Goal: Information Seeking & Learning: Learn about a topic

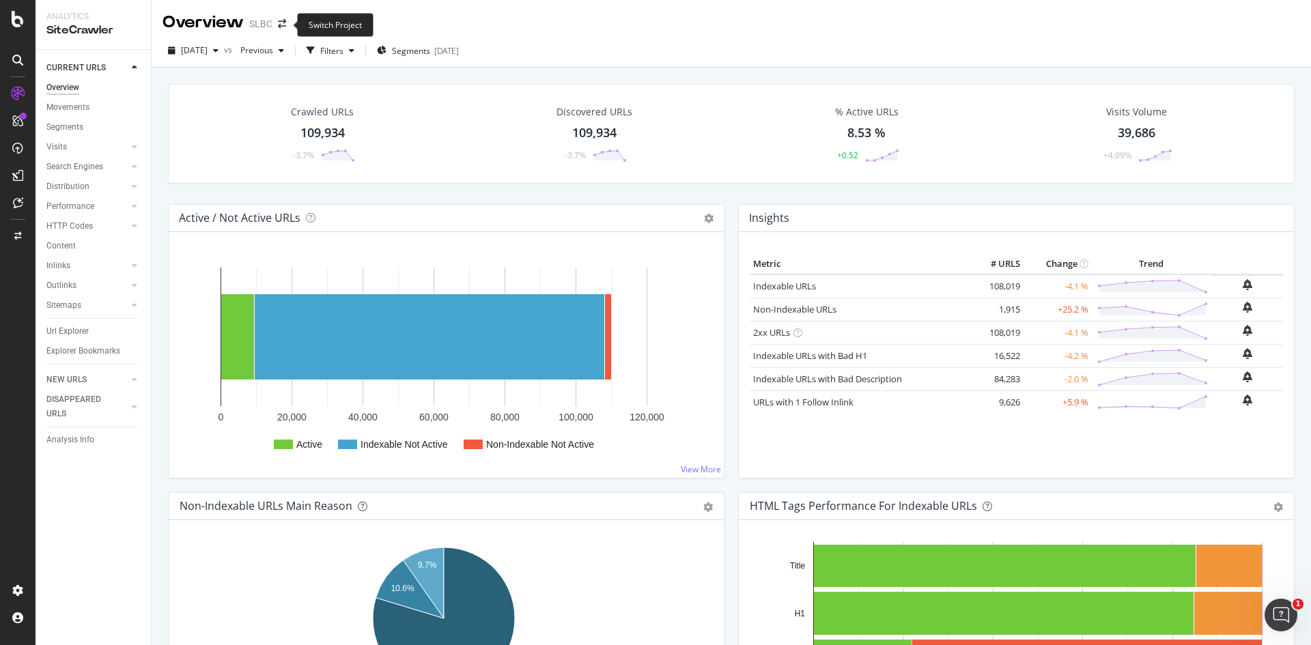
click at [287, 24] on span at bounding box center [281, 24] width 19 height 10
click at [283, 24] on icon "arrow-right-arrow-left" at bounding box center [282, 24] width 8 height 10
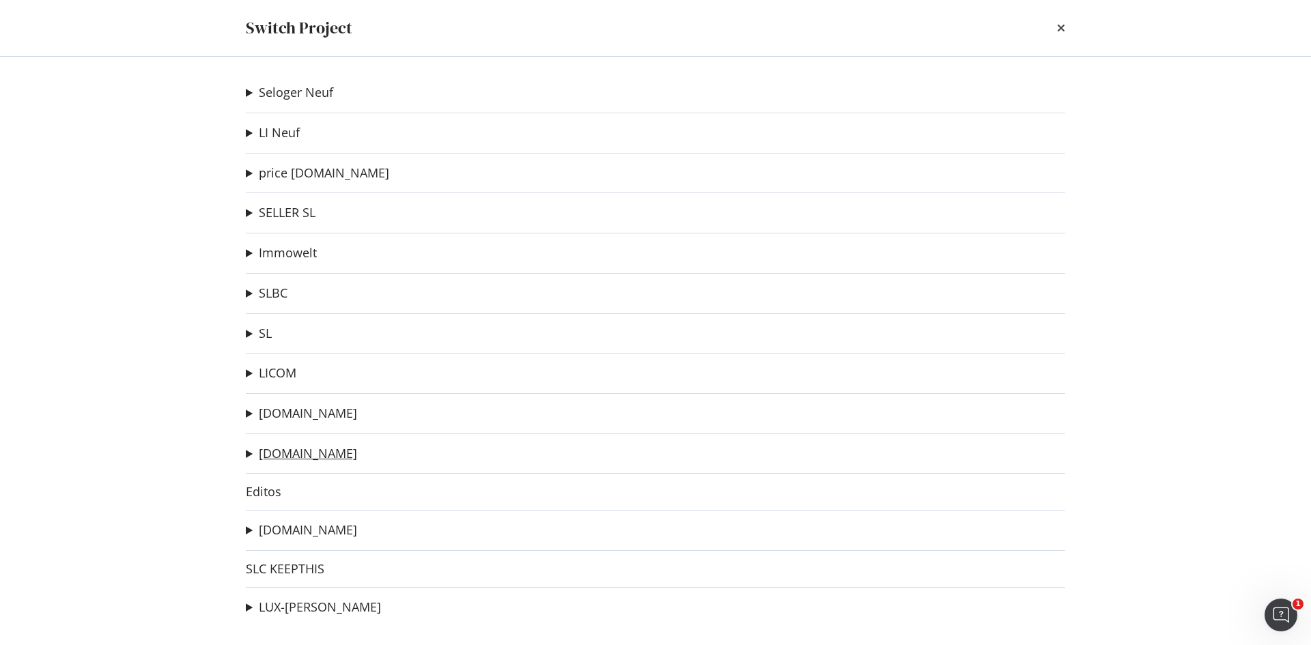
click at [292, 449] on link "[DOMAIN_NAME]" at bounding box center [308, 453] width 98 height 14
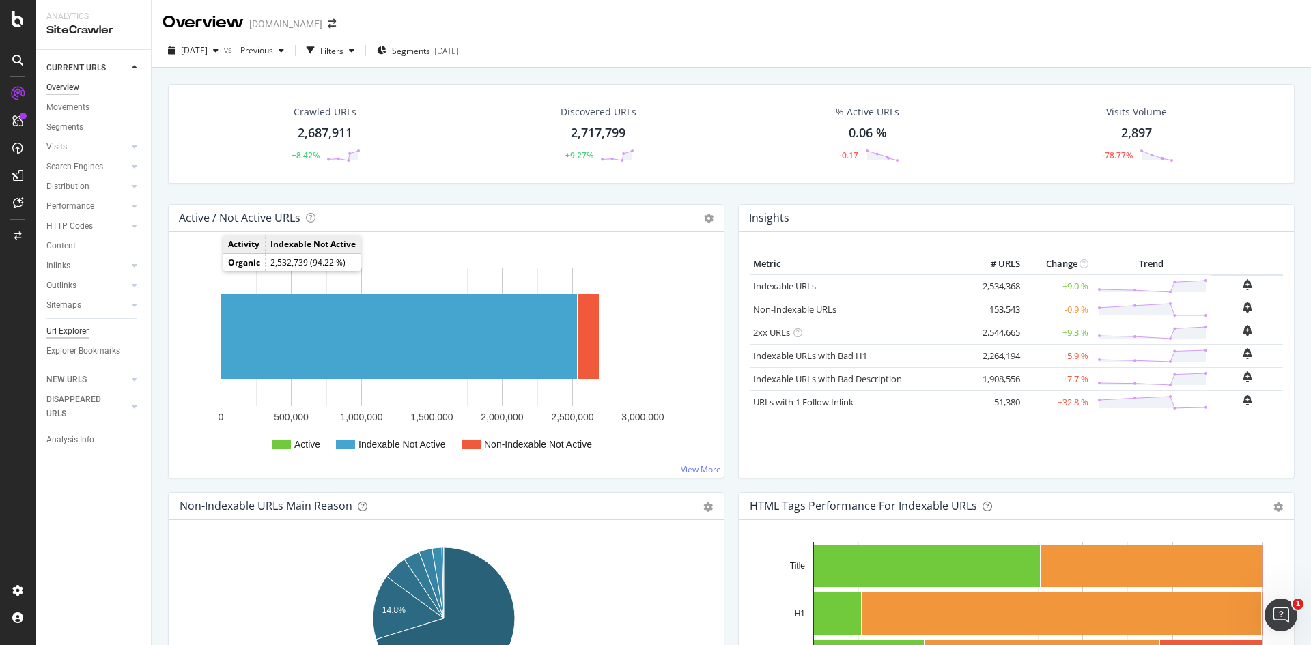
click at [83, 330] on div "Url Explorer" at bounding box center [67, 331] width 42 height 14
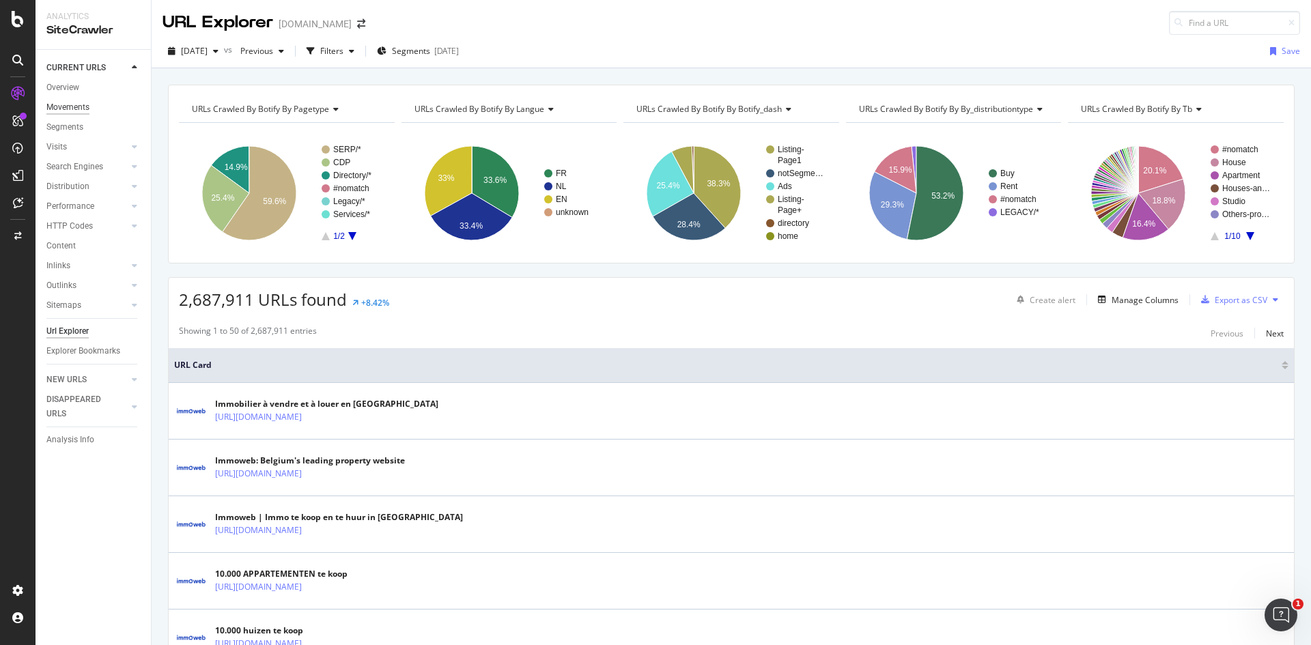
click at [66, 103] on div "Movements" at bounding box center [67, 107] width 43 height 14
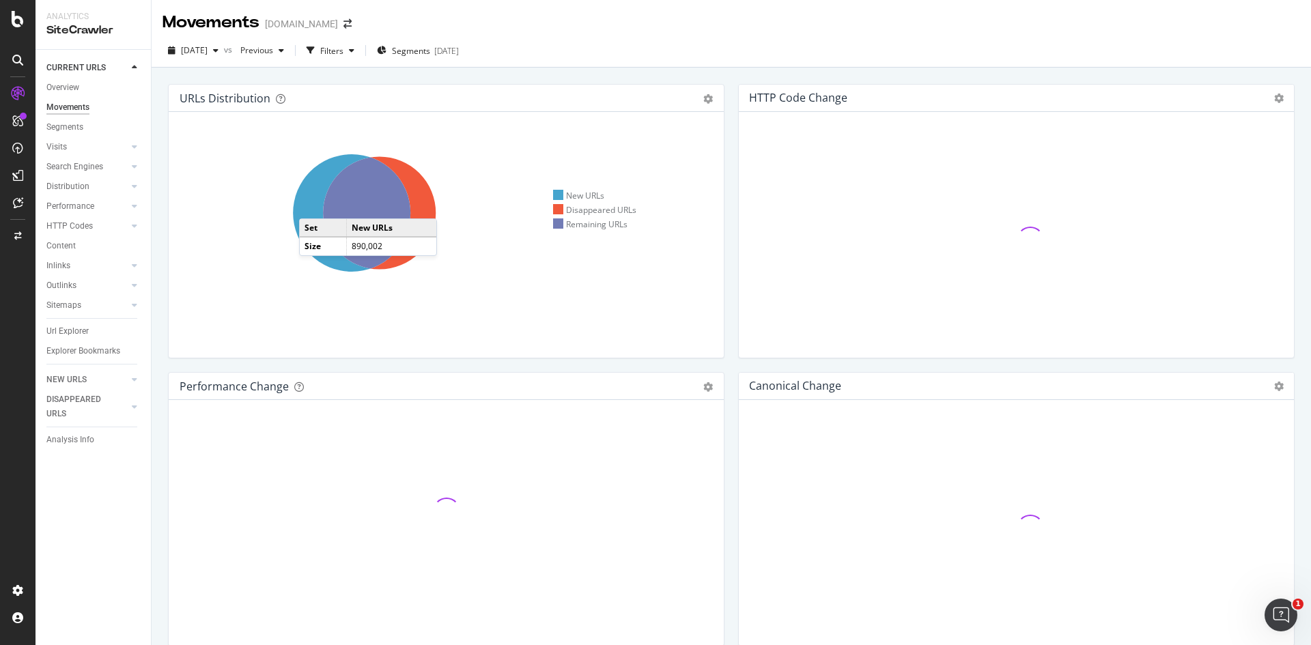
click at [313, 205] on icon at bounding box center [351, 212] width 117 height 117
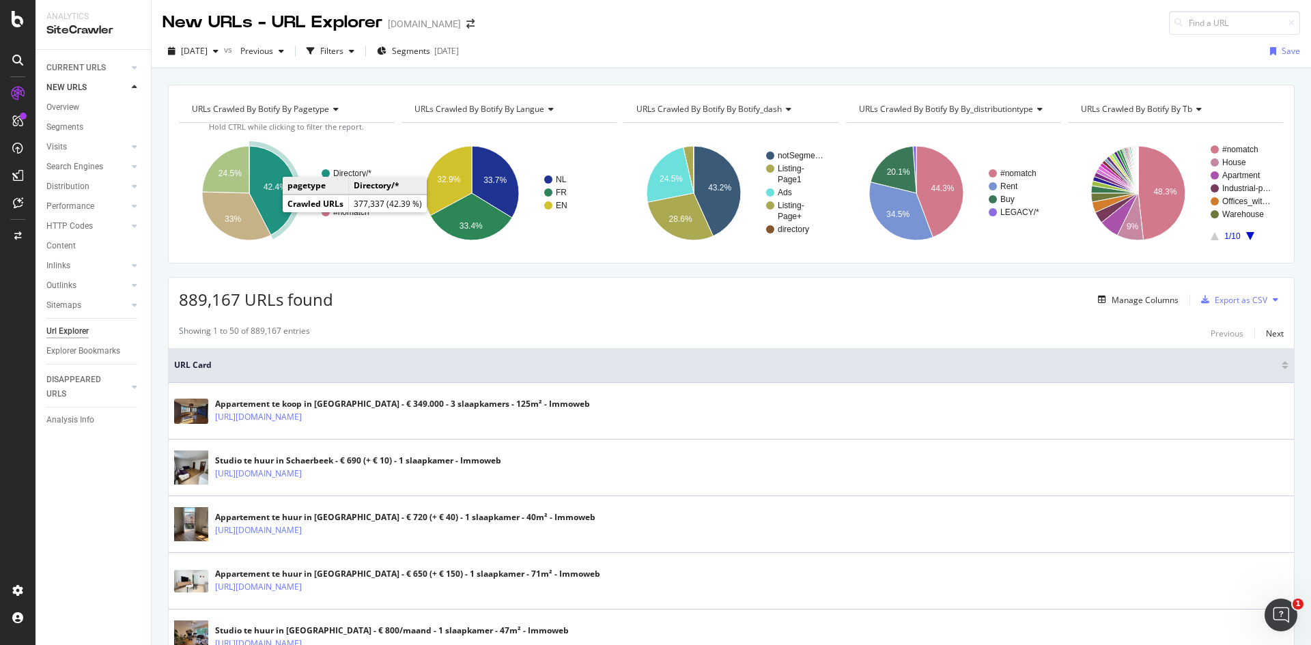
click at [279, 186] on text "42.4%" at bounding box center [275, 187] width 23 height 10
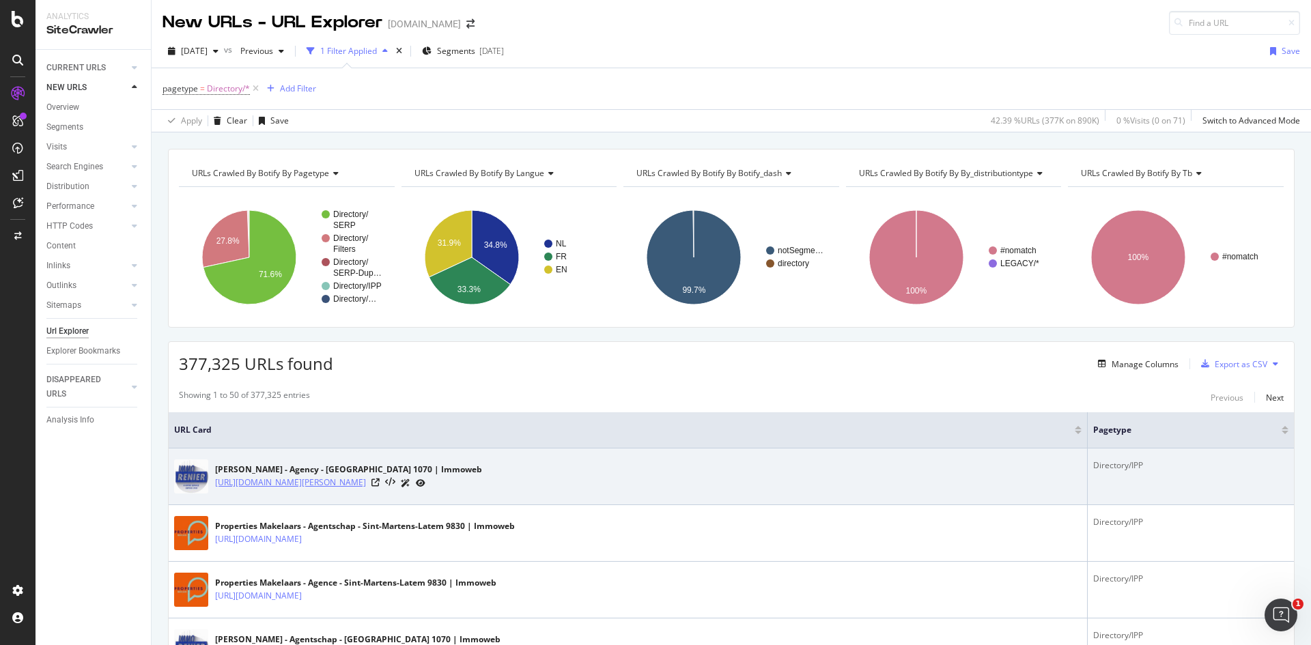
click at [366, 479] on link "[URL][DOMAIN_NAME][PERSON_NAME]" at bounding box center [290, 483] width 151 height 14
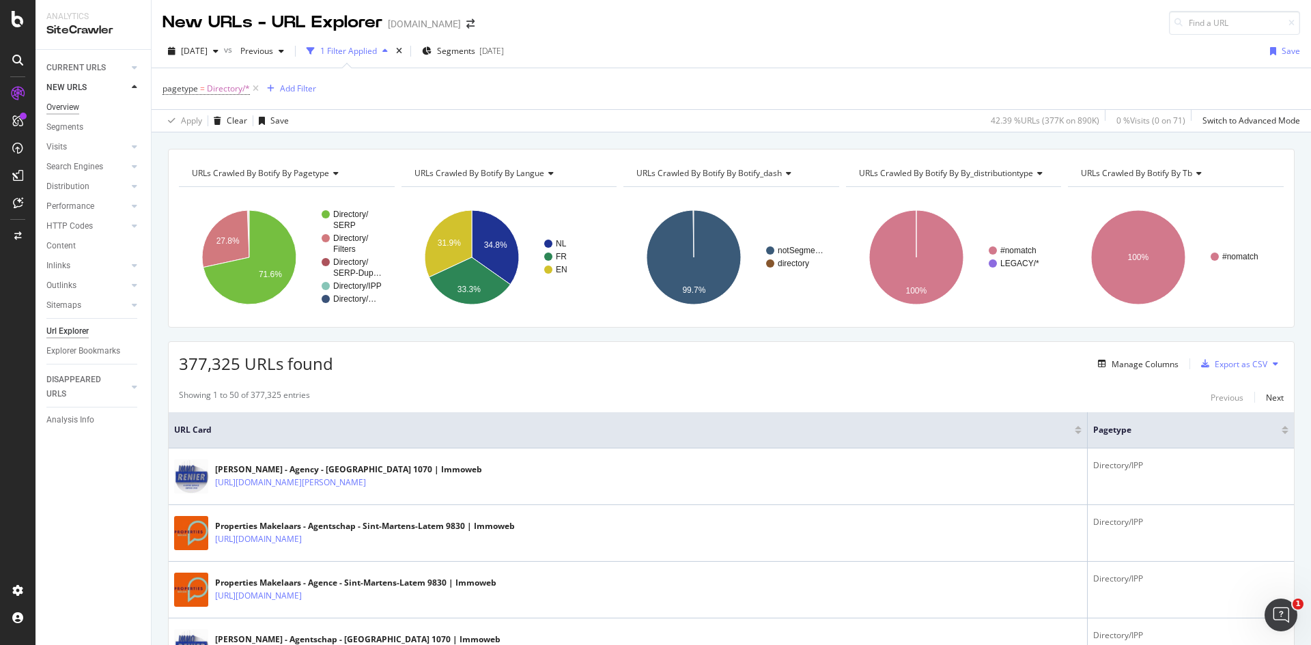
click at [69, 104] on div "Overview" at bounding box center [62, 107] width 33 height 14
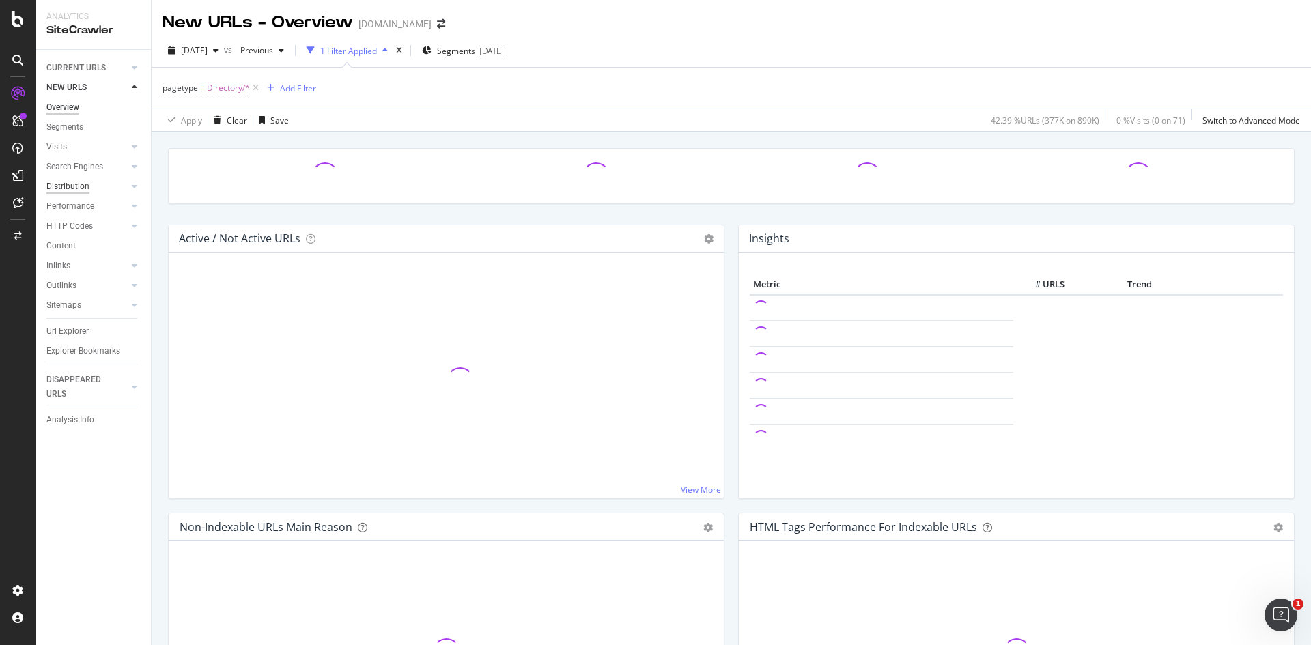
click at [79, 186] on div "Distribution" at bounding box center [67, 187] width 43 height 14
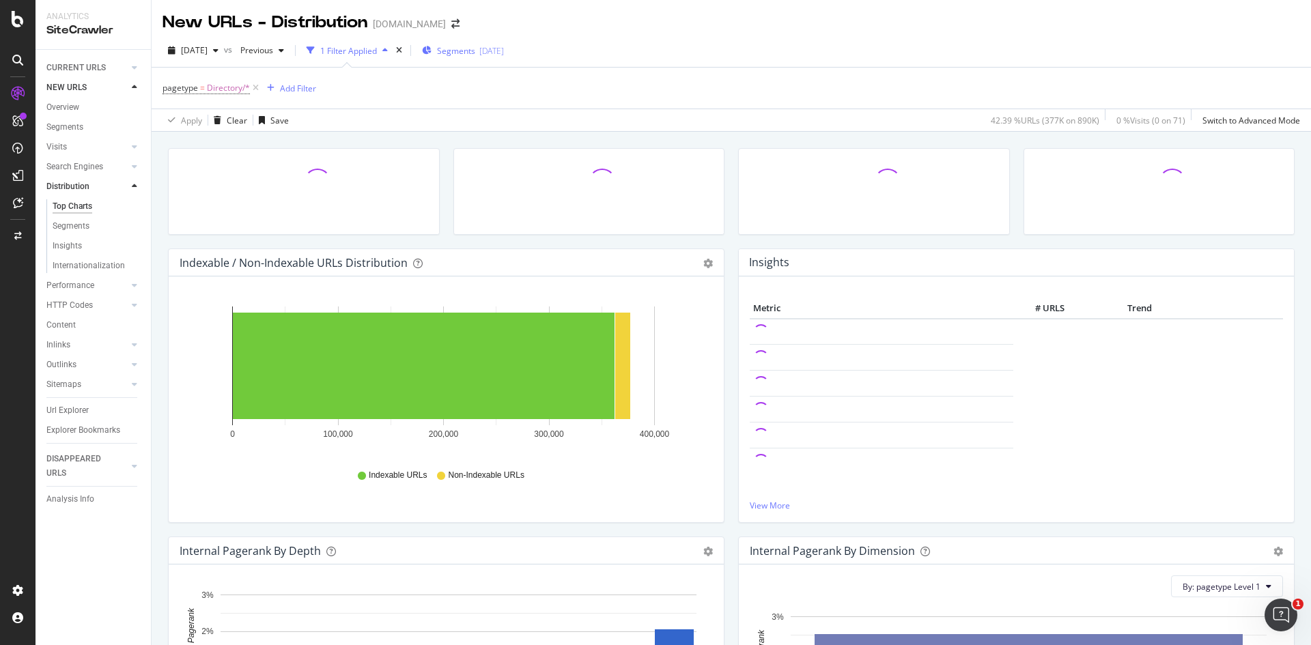
click at [475, 53] on span "Segments" at bounding box center [456, 51] width 38 height 12
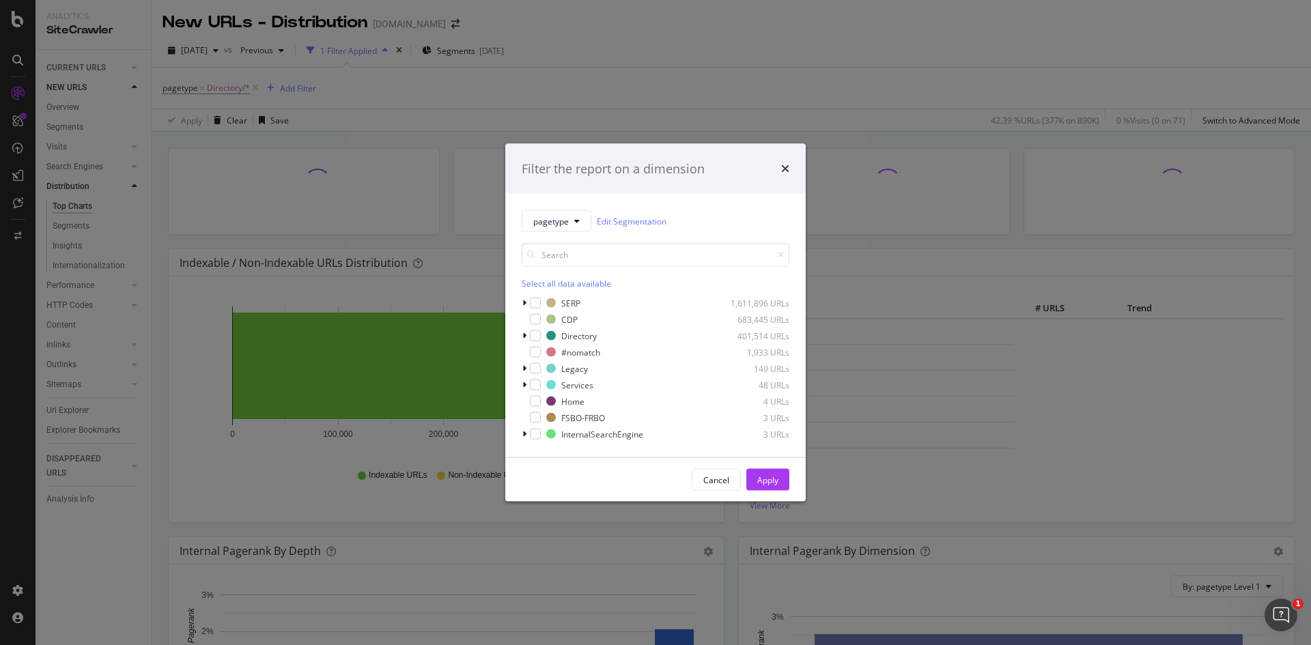
click at [481, 91] on div "Filter the report on a dimension pagetype Edit Segmentation Select all data ava…" at bounding box center [655, 322] width 1311 height 645
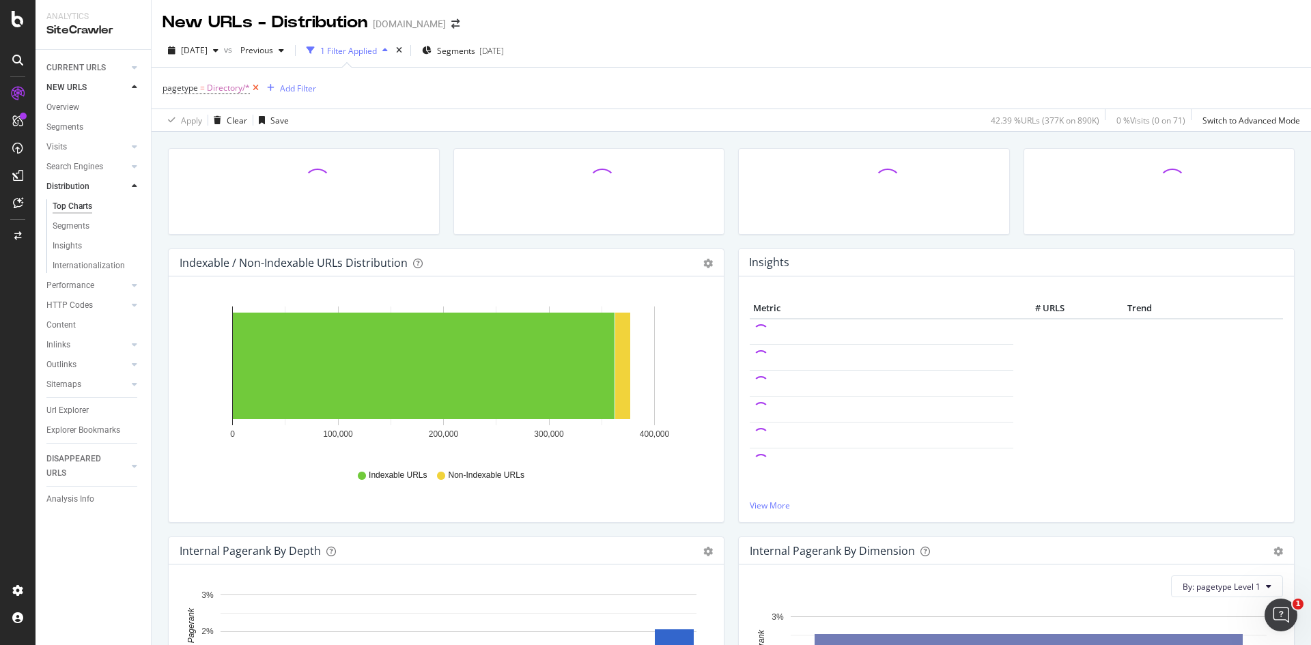
click at [257, 85] on icon at bounding box center [256, 88] width 12 height 14
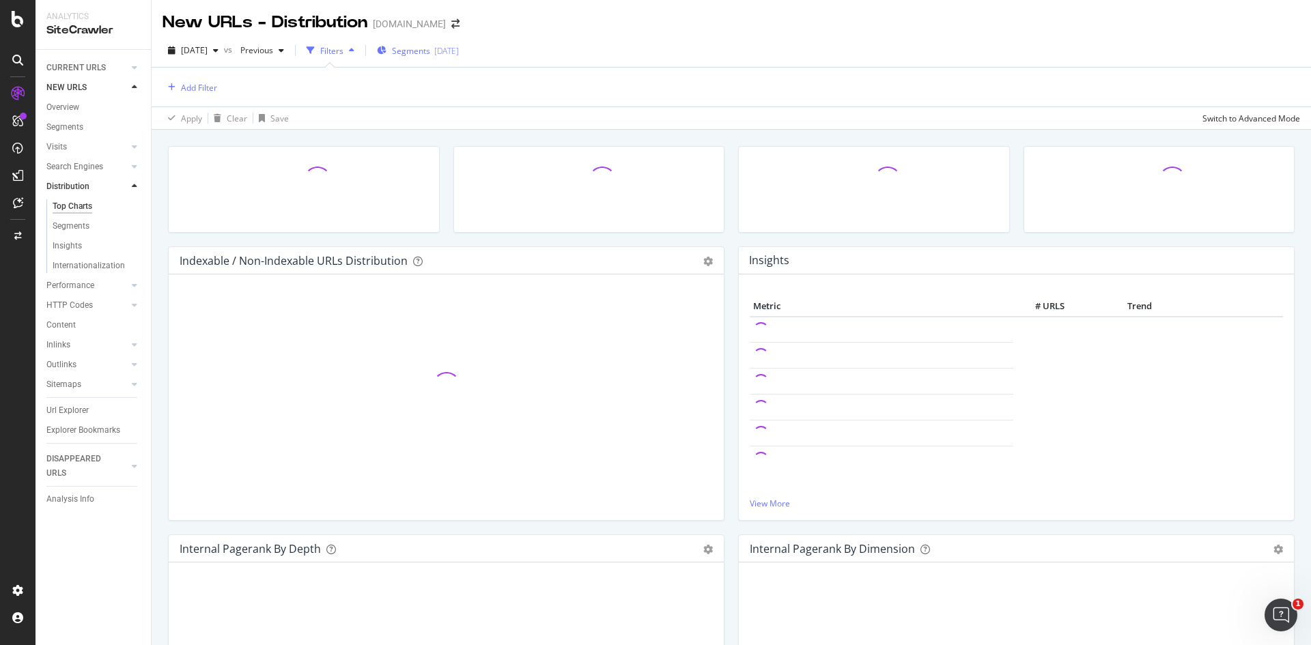
click at [430, 51] on span "Segments" at bounding box center [411, 51] width 38 height 12
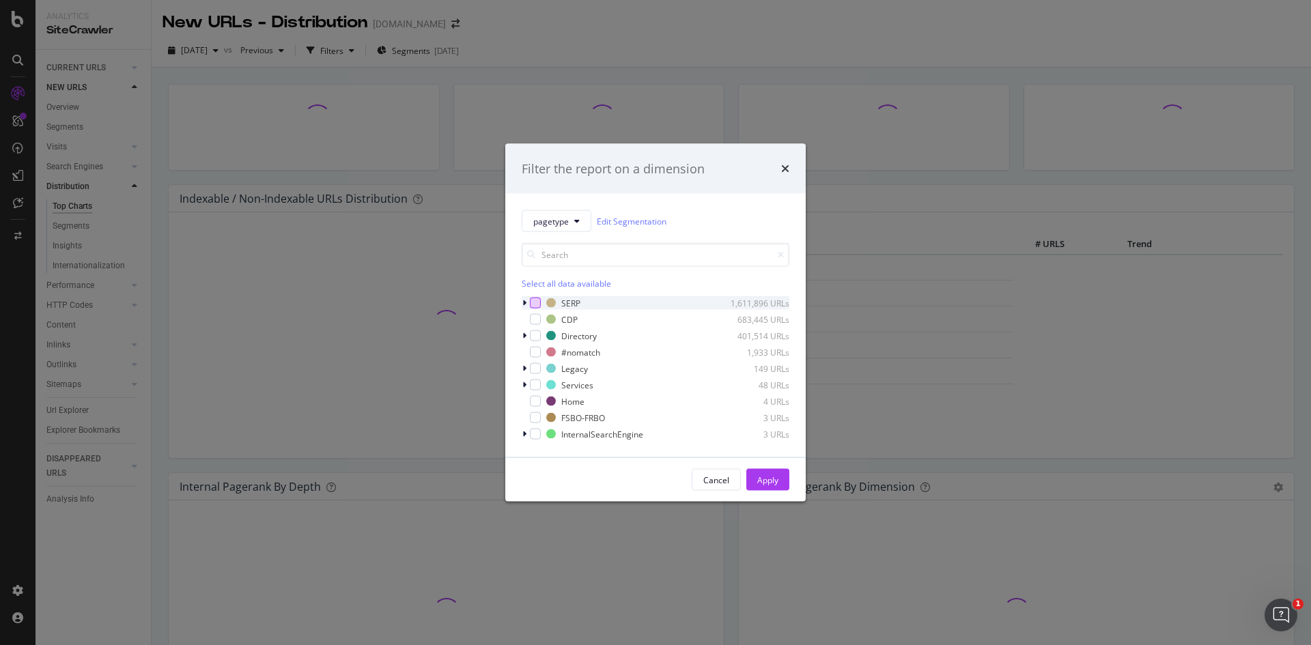
click at [539, 300] on div "modal" at bounding box center [535, 303] width 11 height 11
click at [775, 476] on div "Apply" at bounding box center [767, 480] width 21 height 12
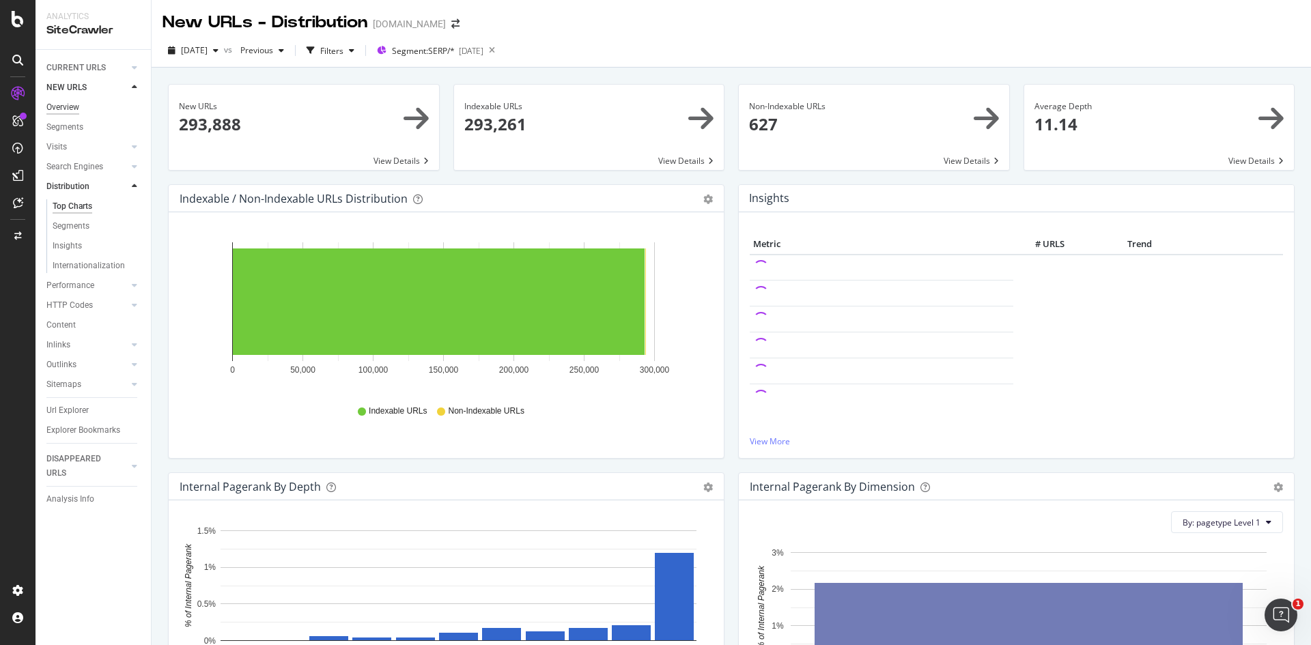
click at [66, 104] on div "Overview" at bounding box center [62, 107] width 33 height 14
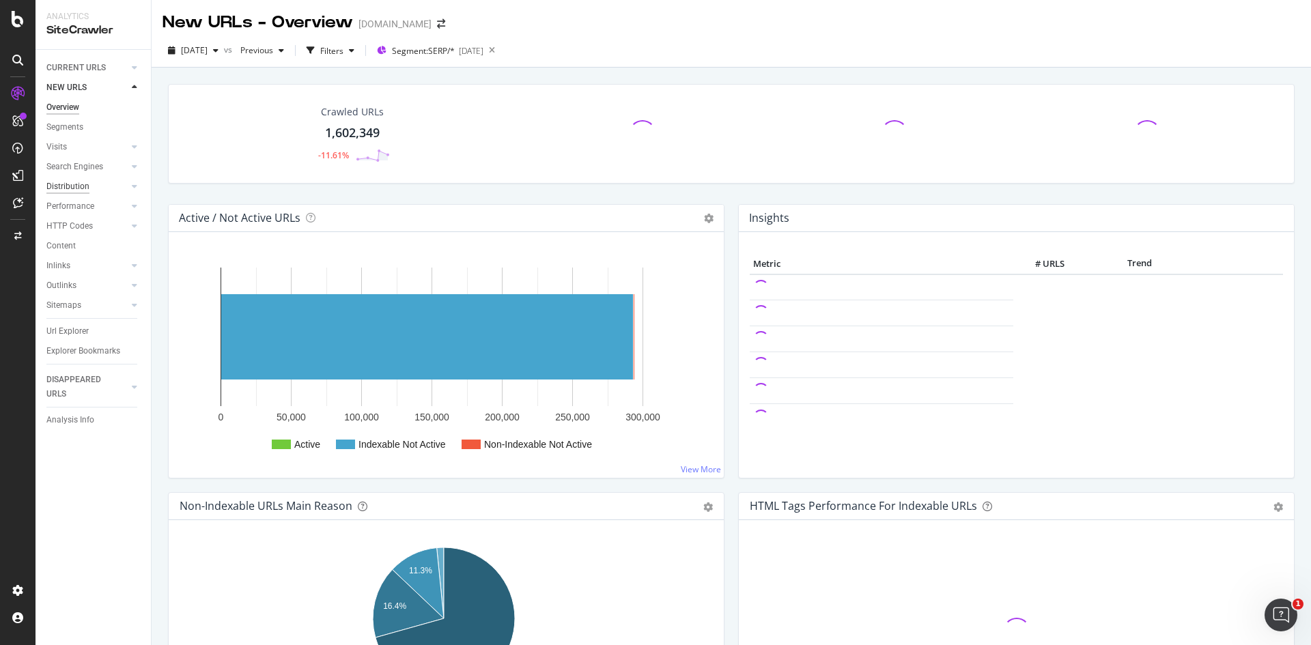
click at [74, 184] on div "Distribution" at bounding box center [67, 187] width 43 height 14
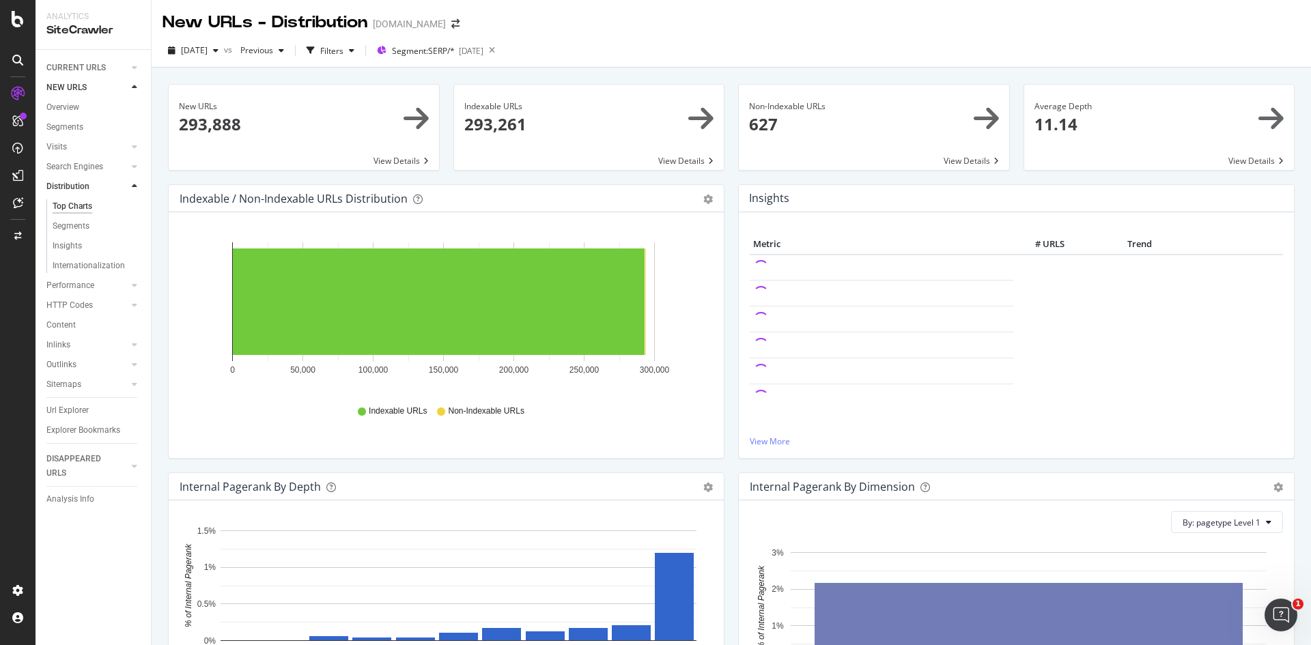
click at [134, 85] on icon at bounding box center [134, 87] width 5 height 8
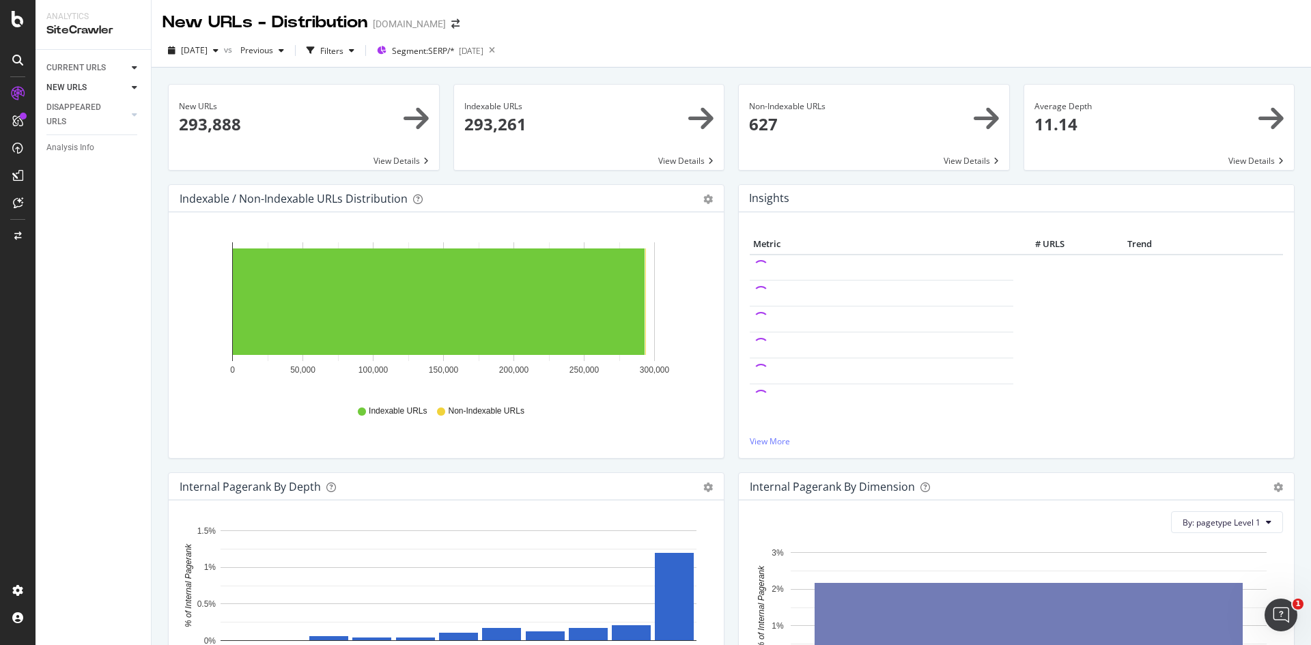
click at [134, 66] on icon at bounding box center [134, 67] width 5 height 8
click at [70, 89] on div "Overview" at bounding box center [62, 88] width 33 height 14
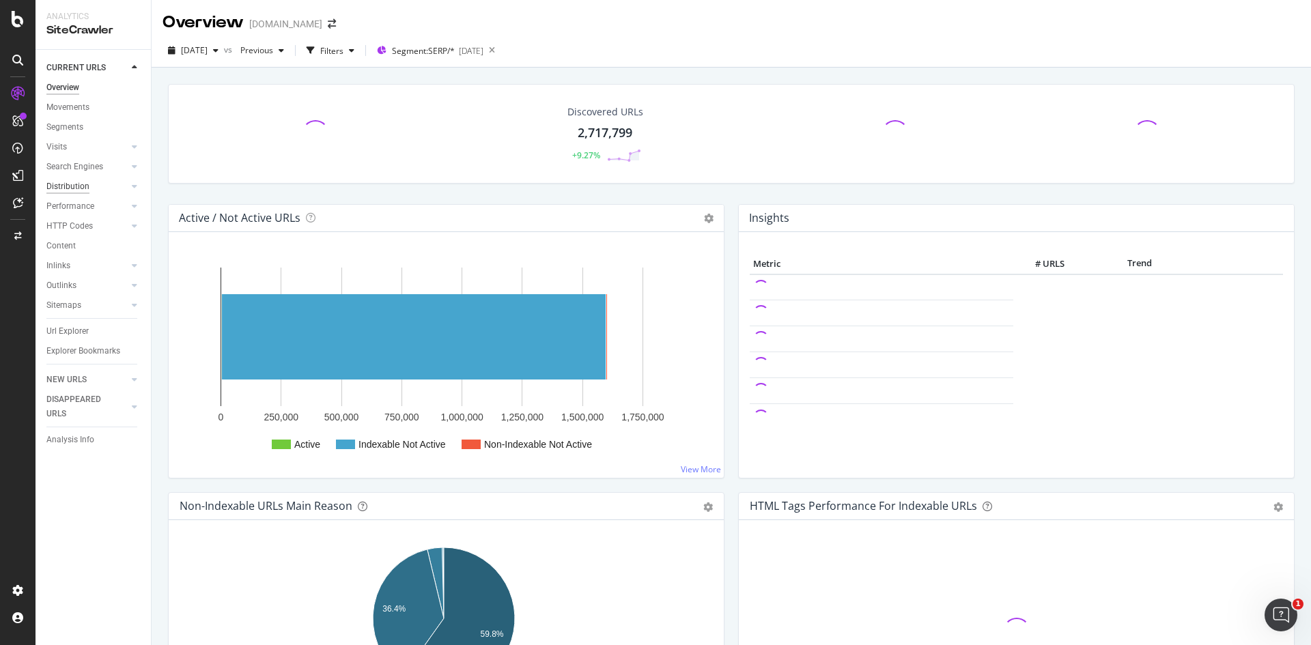
click at [81, 184] on div "Distribution" at bounding box center [67, 187] width 43 height 14
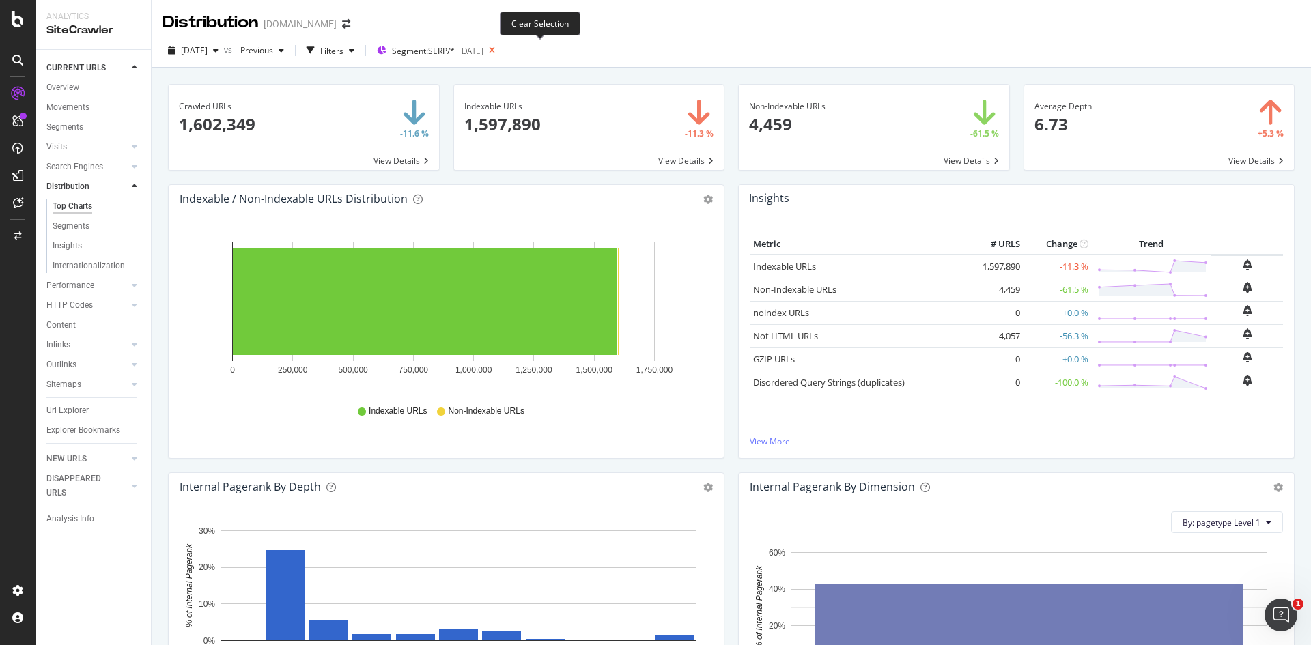
click at [500, 51] on icon at bounding box center [491, 50] width 17 height 19
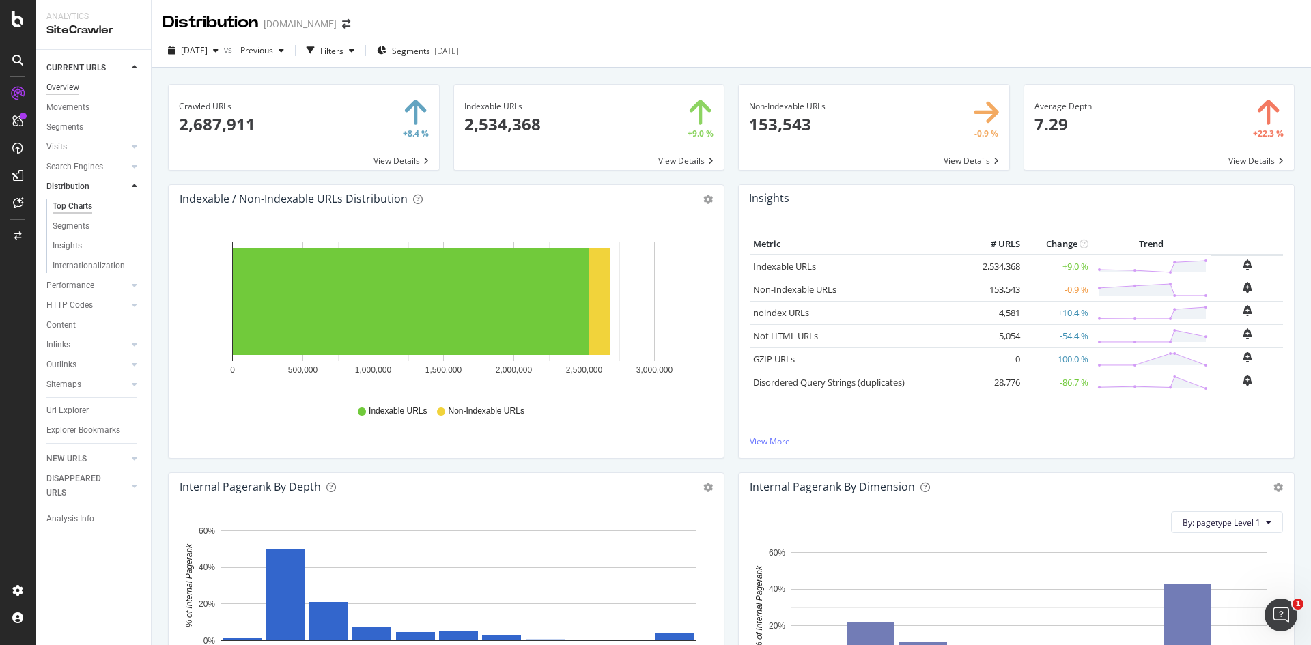
click at [72, 82] on div "Overview" at bounding box center [62, 88] width 33 height 14
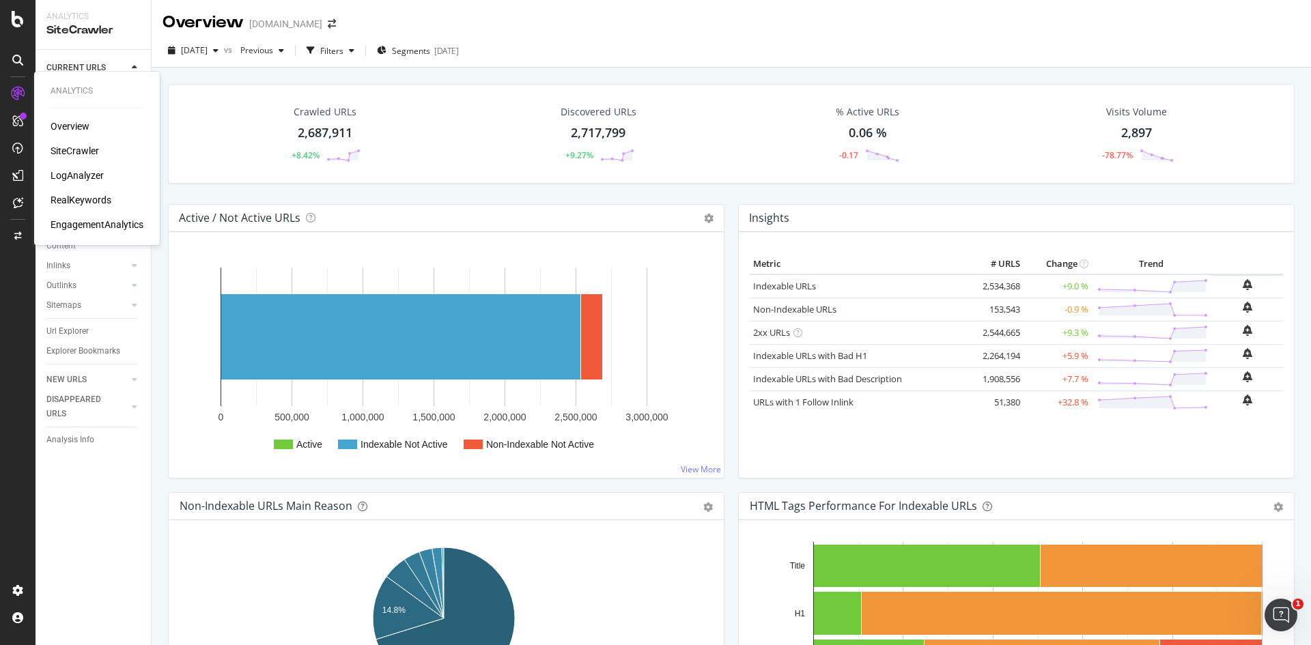
click at [71, 176] on div "LogAnalyzer" at bounding box center [77, 176] width 53 height 14
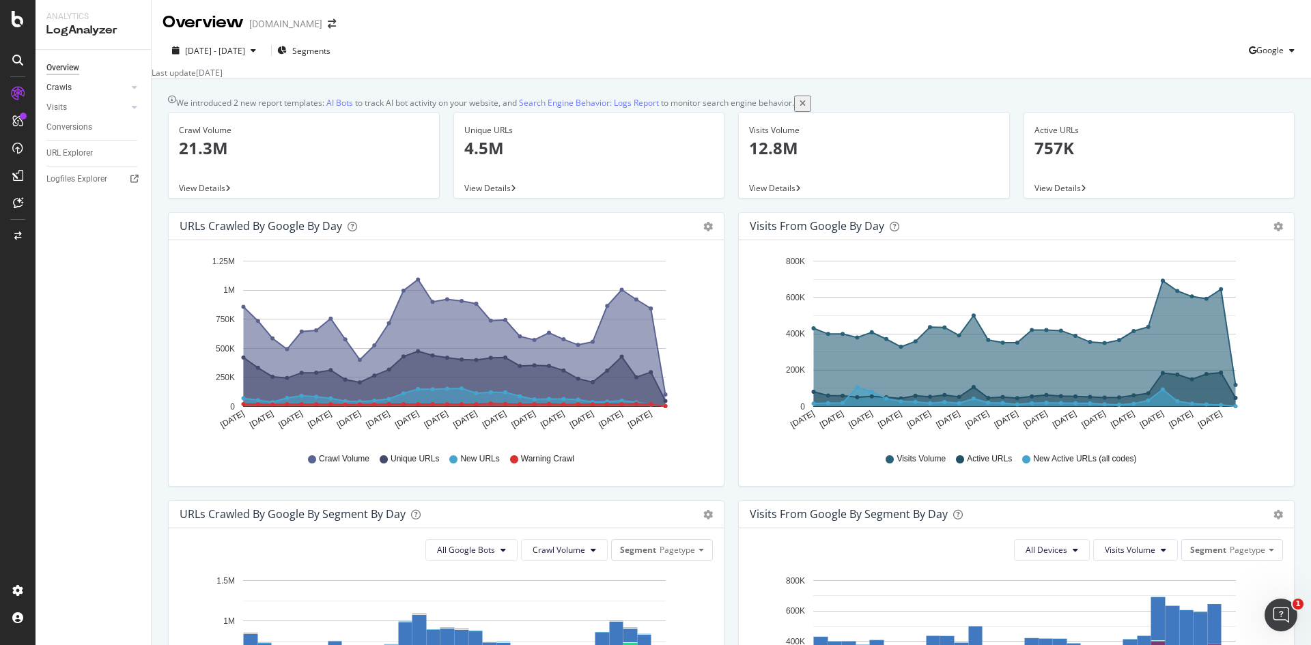
click at [126, 85] on div at bounding box center [121, 88] width 14 height 14
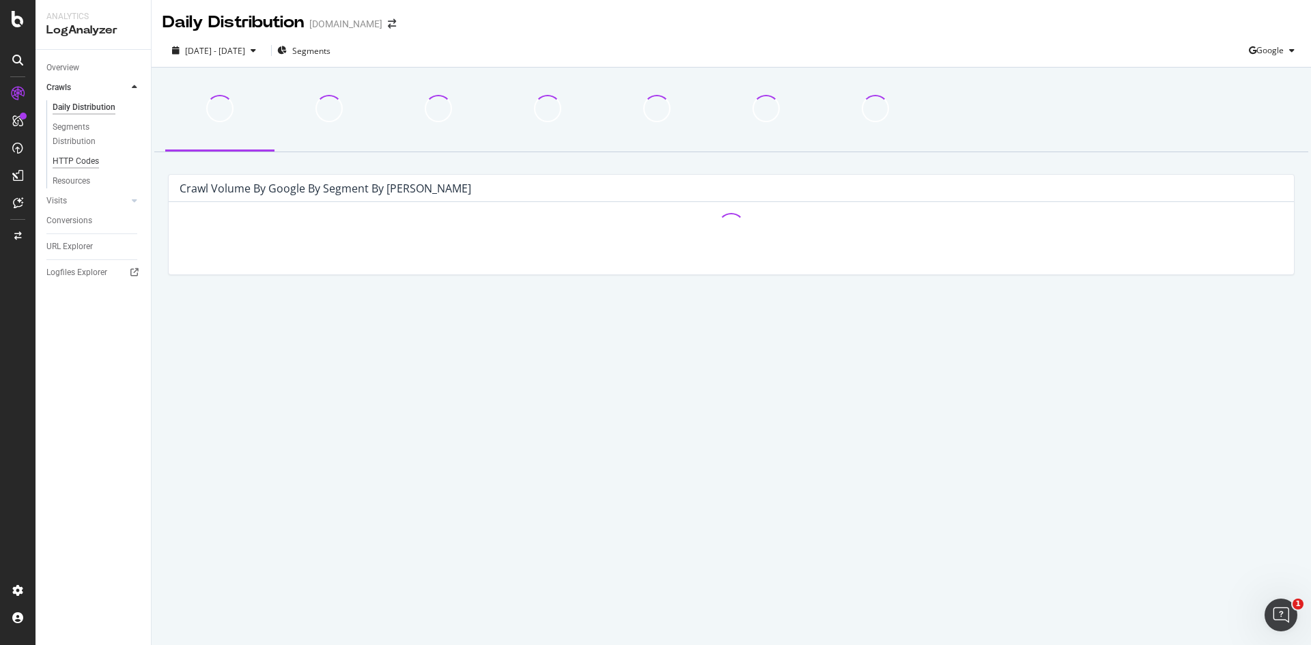
click at [76, 162] on div "HTTP Codes" at bounding box center [76, 161] width 46 height 14
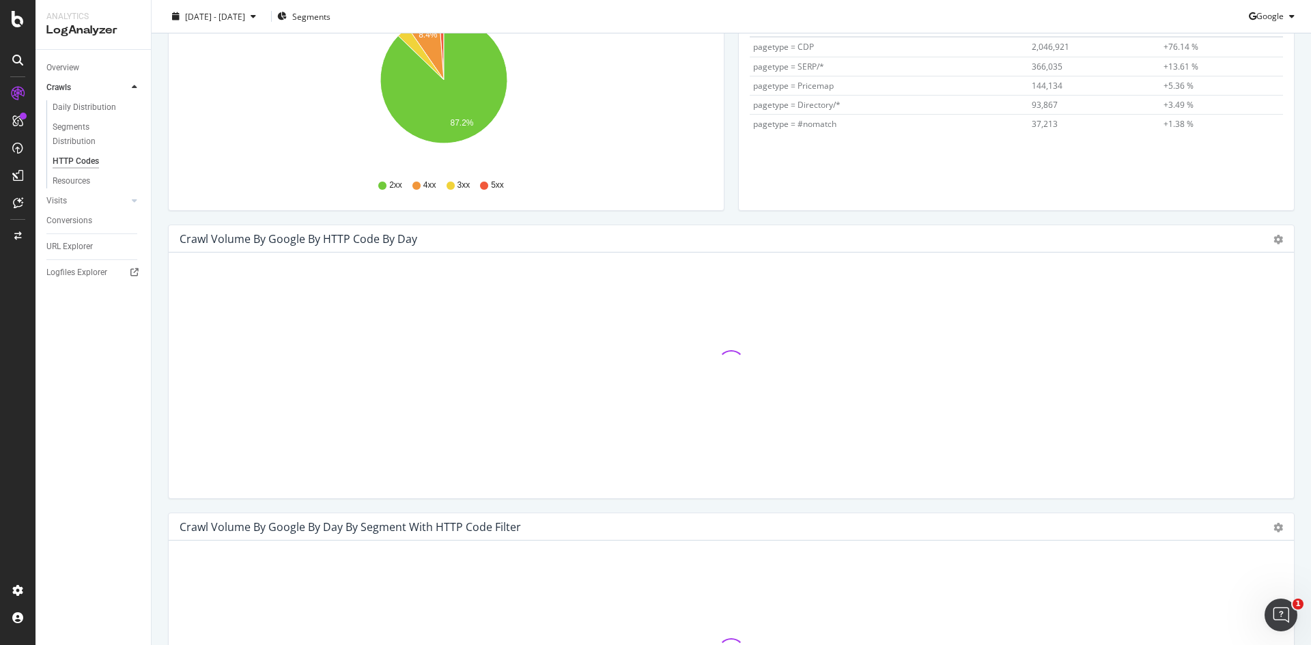
scroll to position [273, 0]
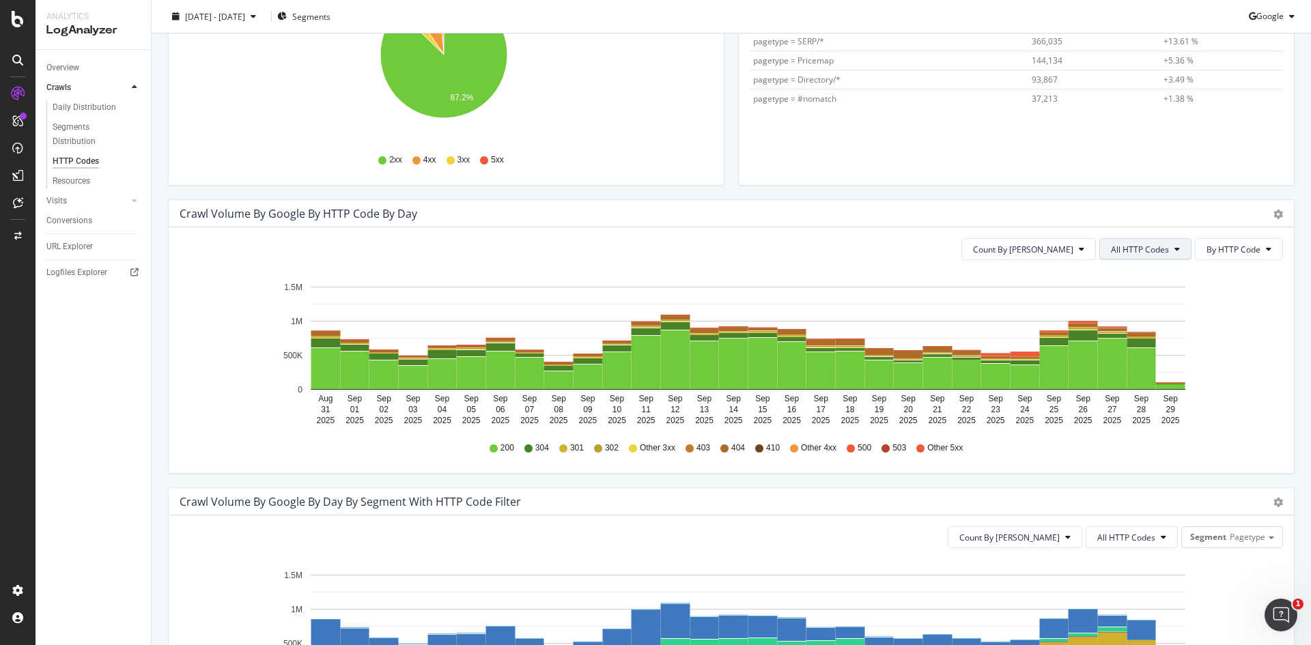
click at [1174, 247] on icon at bounding box center [1176, 249] width 5 height 8
click at [1142, 330] on span "Bad HTTP Codes" at bounding box center [1137, 327] width 69 height 12
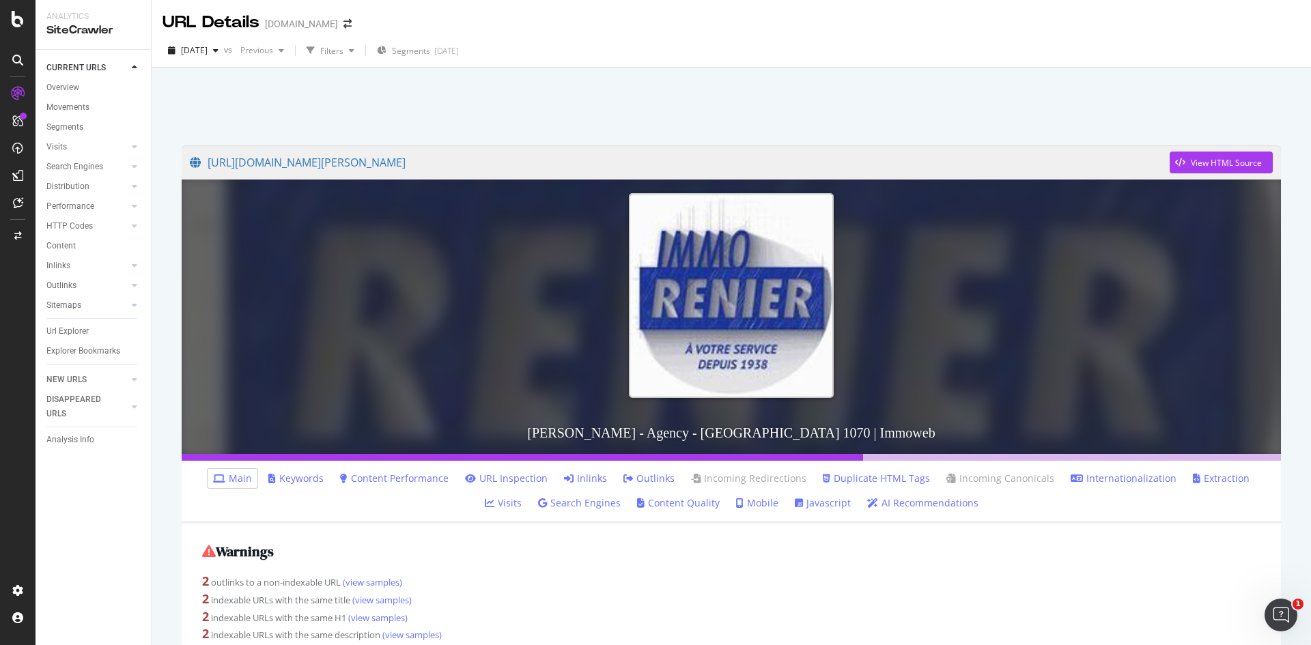
click at [564, 482] on link "Inlinks" at bounding box center [585, 479] width 43 height 14
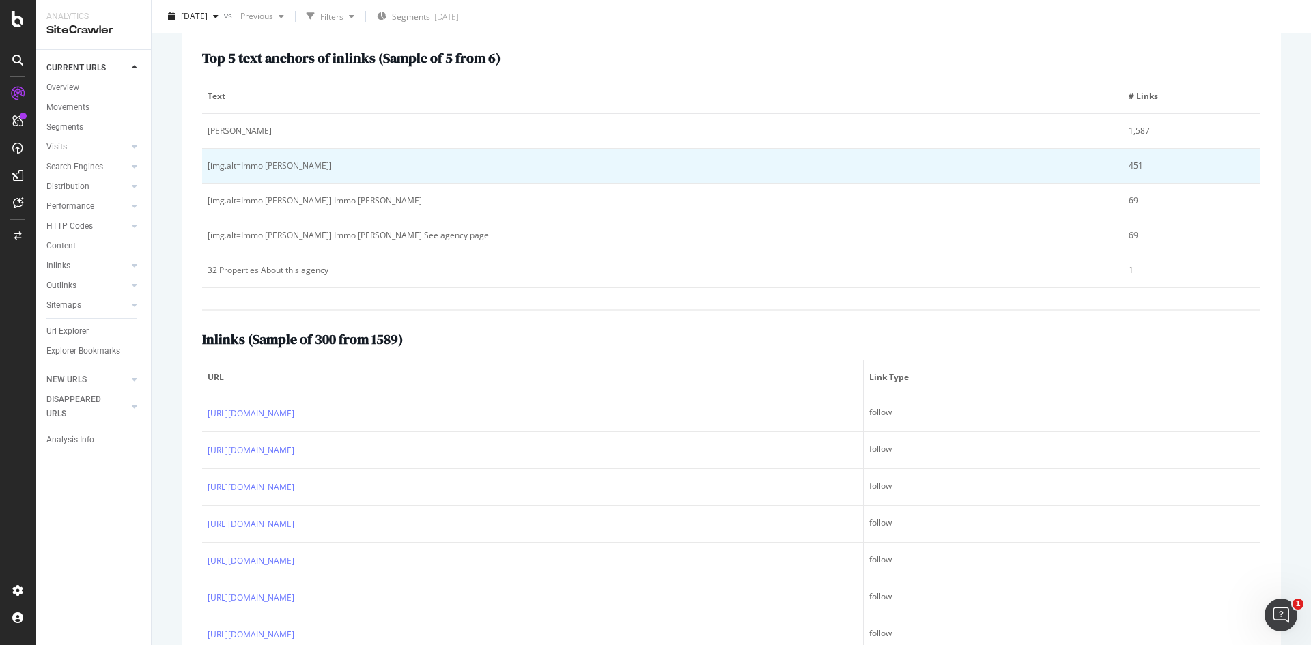
scroll to position [546, 0]
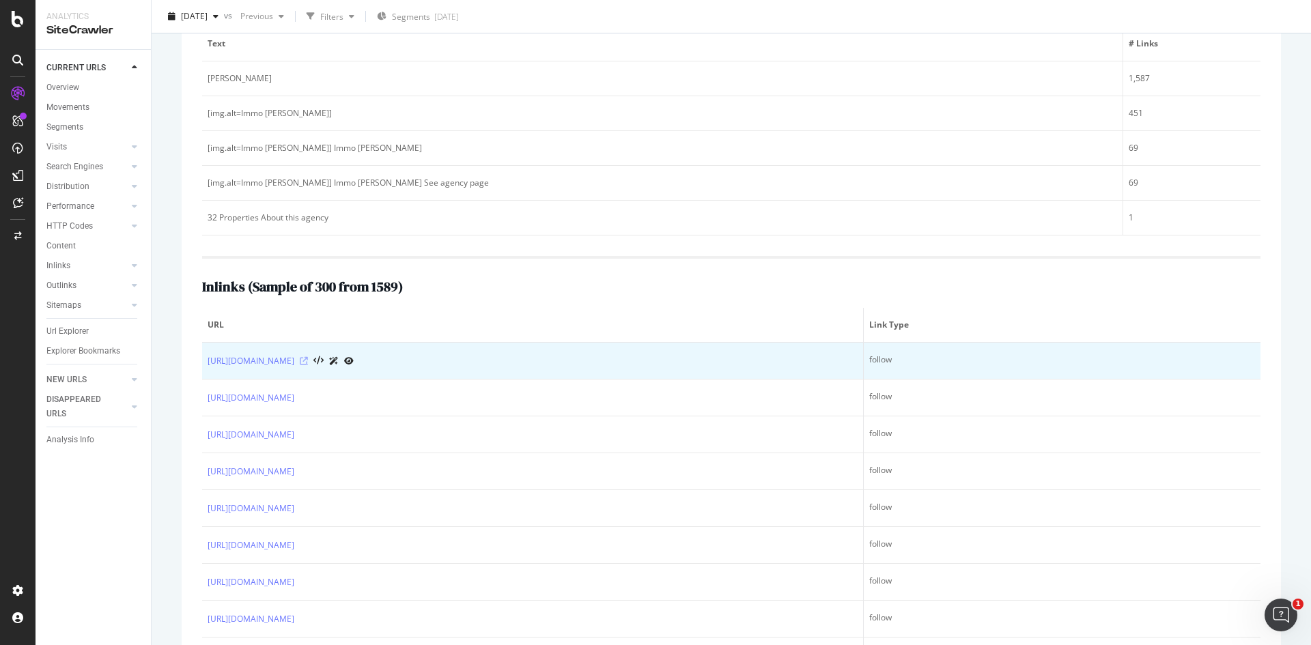
click at [308, 362] on icon at bounding box center [304, 361] width 8 height 8
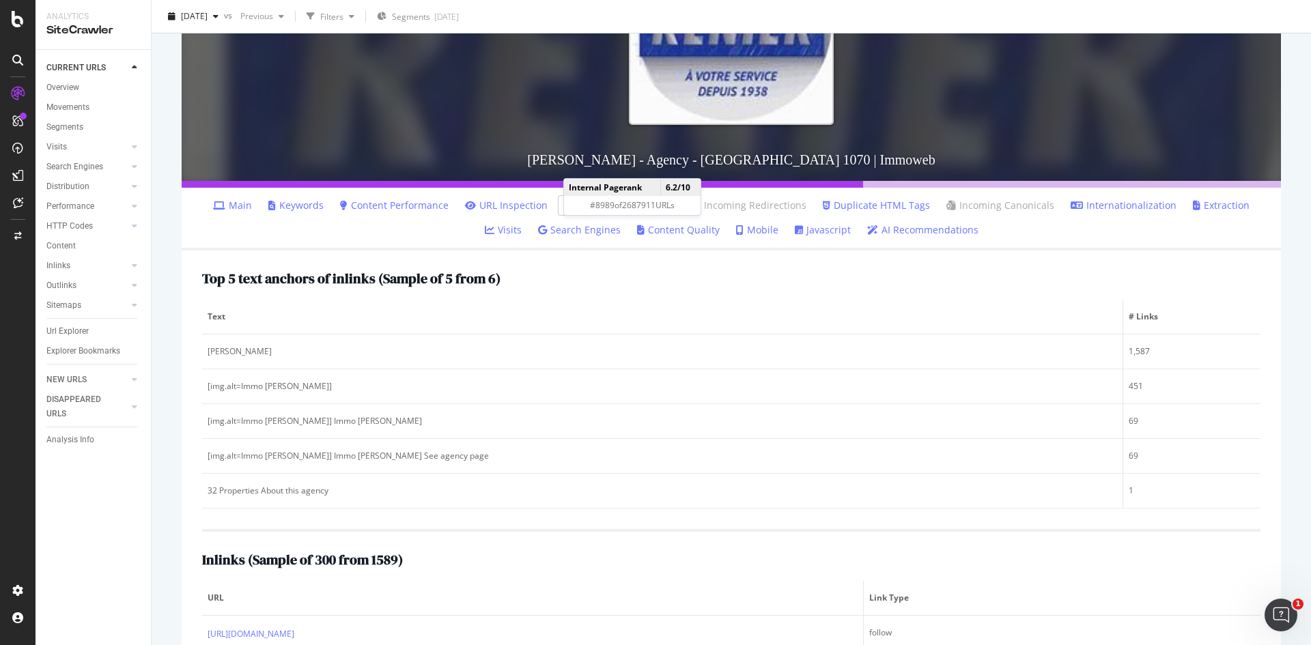
scroll to position [68, 0]
